Goal: Task Accomplishment & Management: Manage account settings

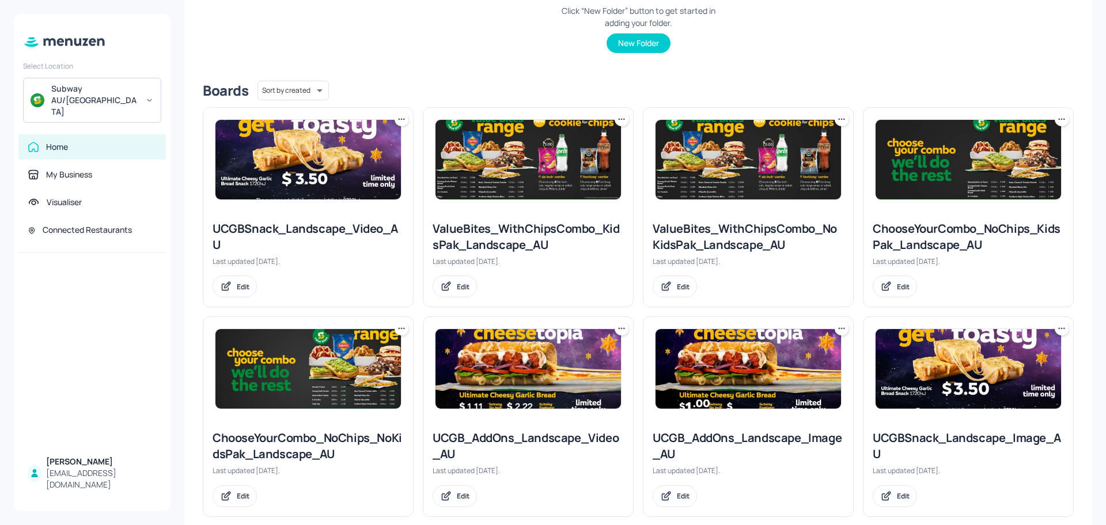
scroll to position [240, 0]
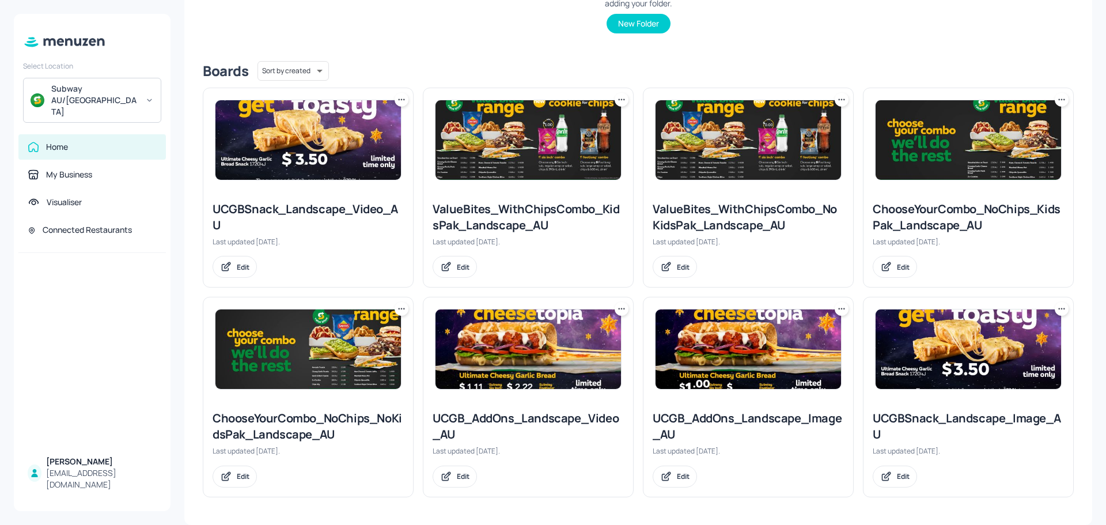
click at [724, 149] on img at bounding box center [748, 139] width 185 height 79
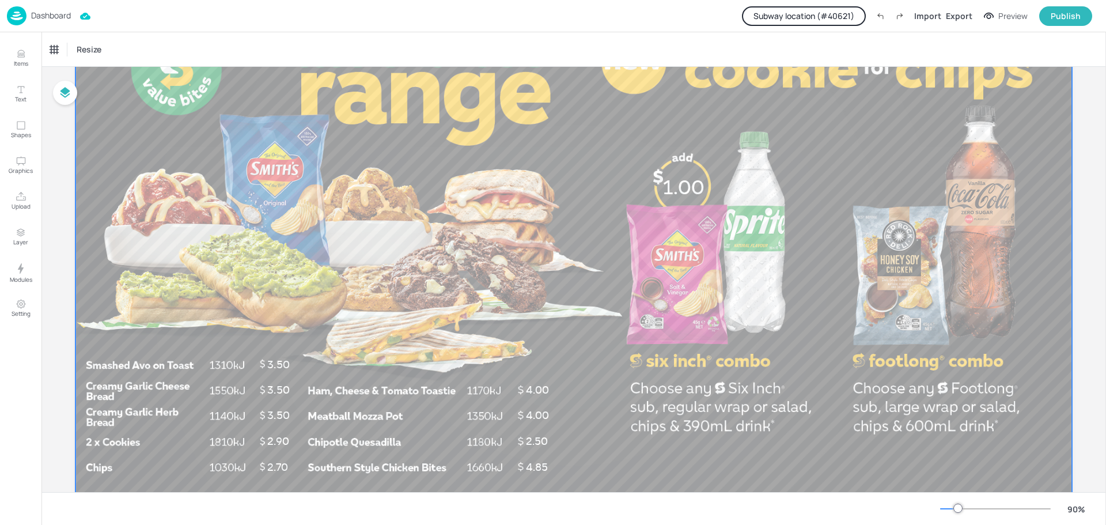
scroll to position [201, 0]
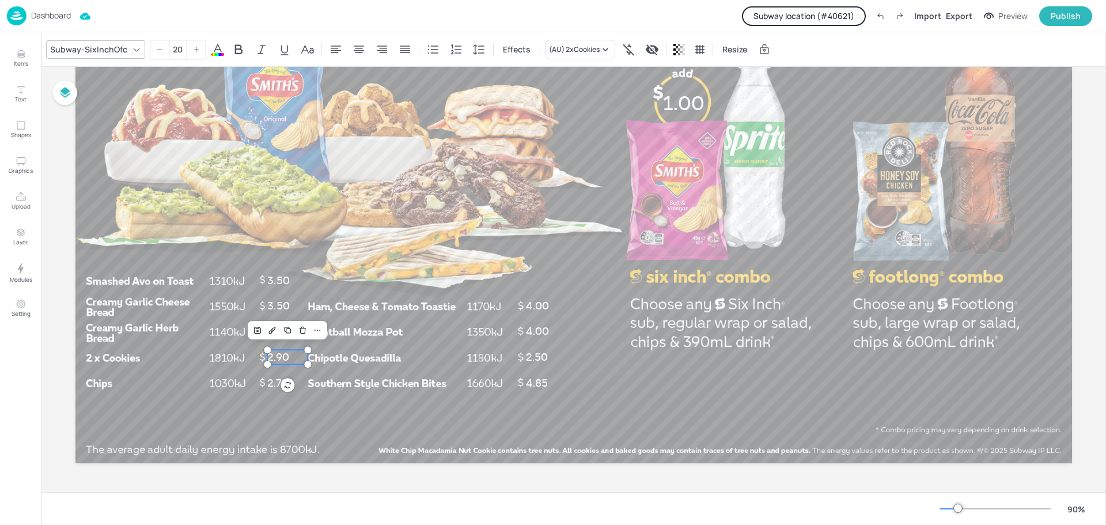
click at [280, 361] on span "2.90" at bounding box center [277, 357] width 21 height 13
click at [593, 52] on div "(AU) 2xCookies" at bounding box center [574, 49] width 51 height 10
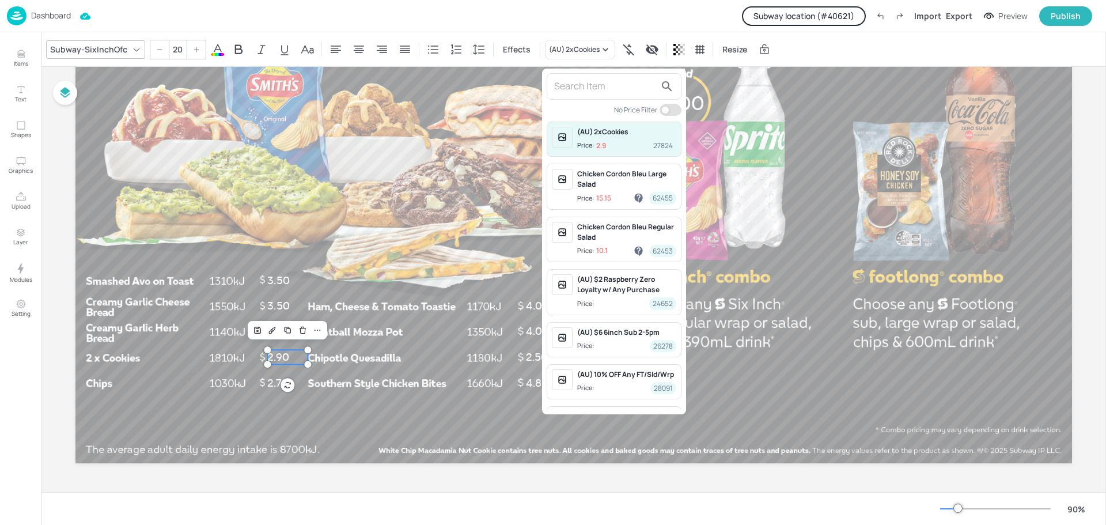
click at [468, 156] on div at bounding box center [553, 262] width 1106 height 525
